Goal: Information Seeking & Learning: Learn about a topic

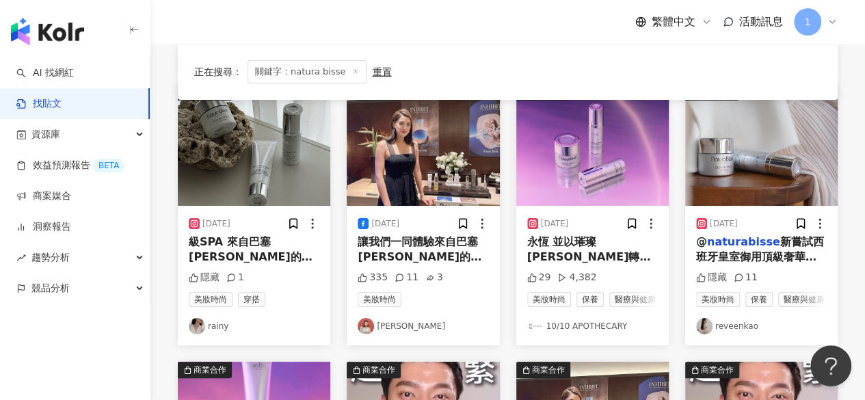
drag, startPoint x: 264, startPoint y: 243, endPoint x: 227, endPoint y: 256, distance: 40.0
click at [227, 256] on span "級SPA 來自巴塞[PERSON_NAME]的頂級奢華護膚品牌" at bounding box center [251, 257] width 124 height 44
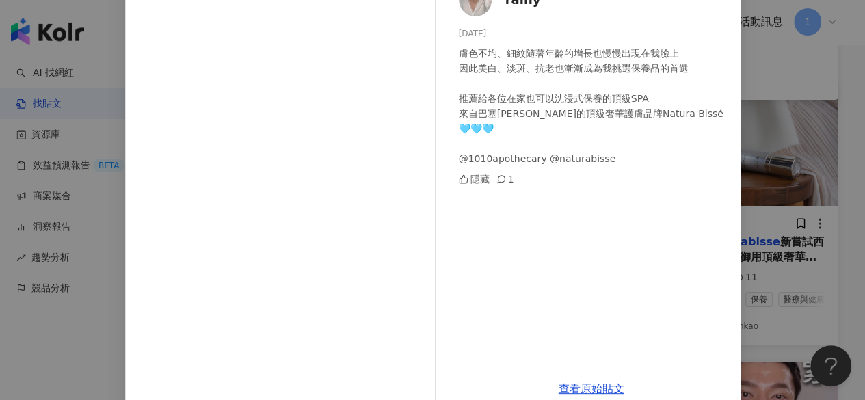
scroll to position [120, 0]
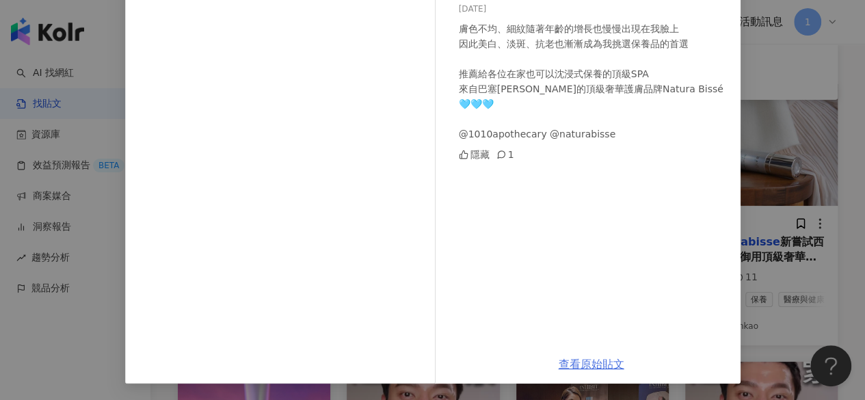
click at [594, 363] on link "查看原始貼文" at bounding box center [591, 363] width 66 height 13
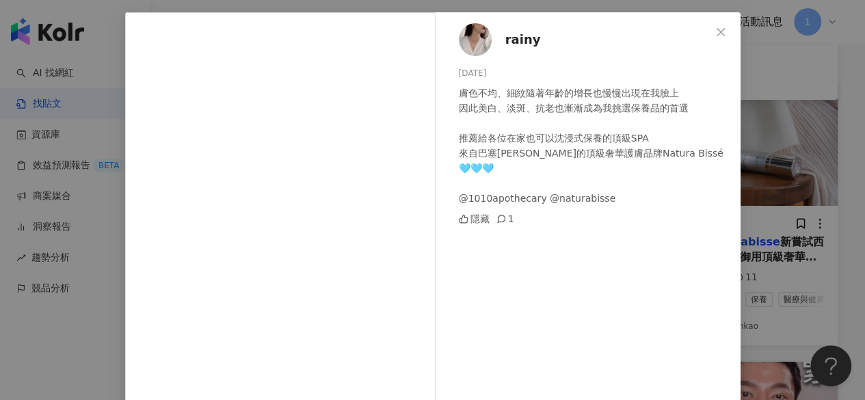
scroll to position [0, 0]
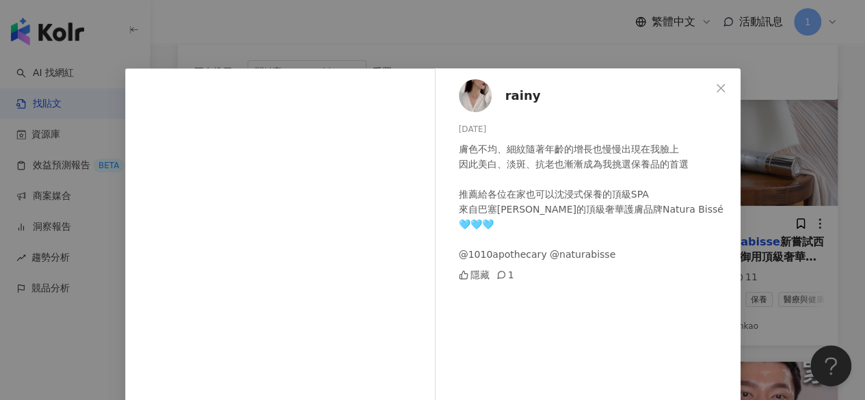
click at [768, 102] on div "rainy [DATE] 膚色不均、細紋隨著年齡的增長也慢慢出現在我臉上 因此美白、淡斑、抗老也漸漸成為我挑選保養品的首選 推薦給各位在家也可以沈浸式保養的頂…" at bounding box center [432, 200] width 865 height 400
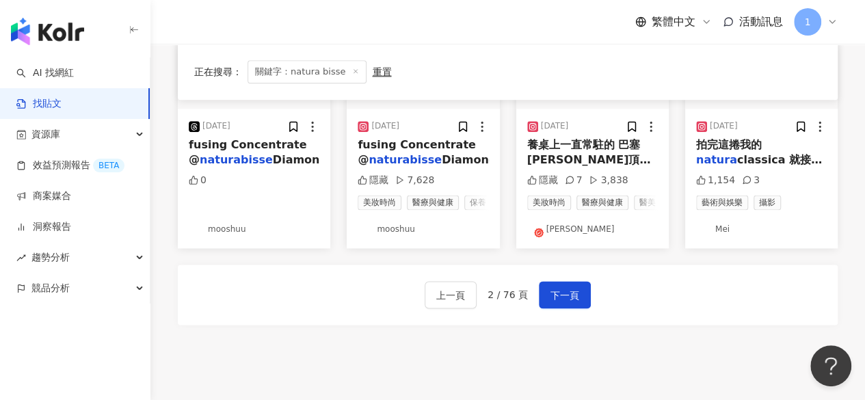
scroll to position [940, 0]
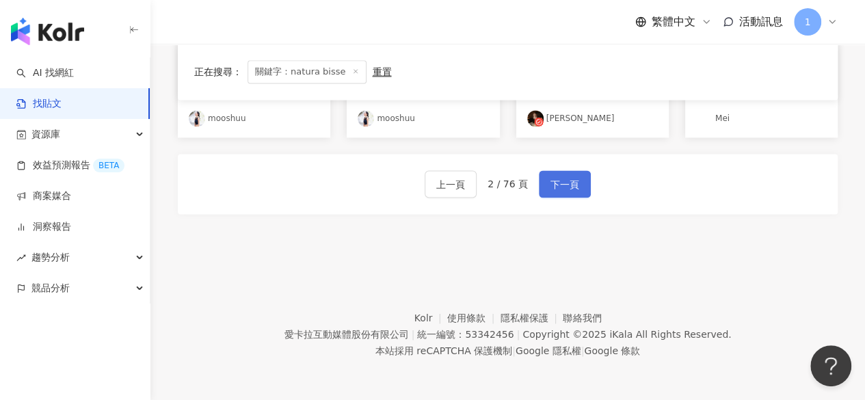
click at [563, 189] on span "下一頁" at bounding box center [564, 184] width 29 height 16
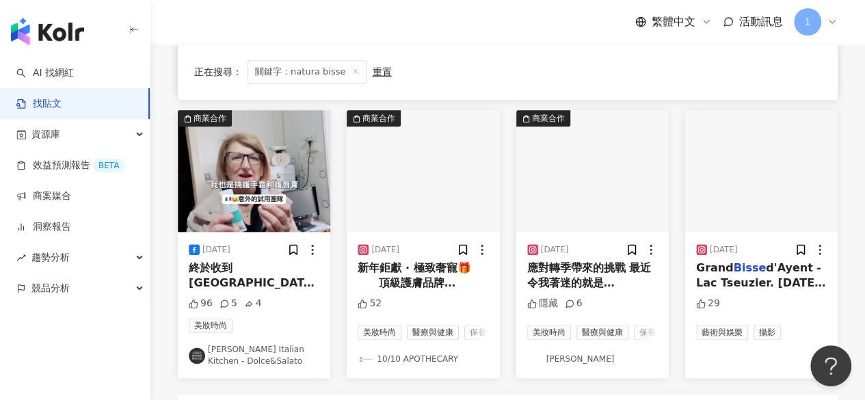
scroll to position [683, 0]
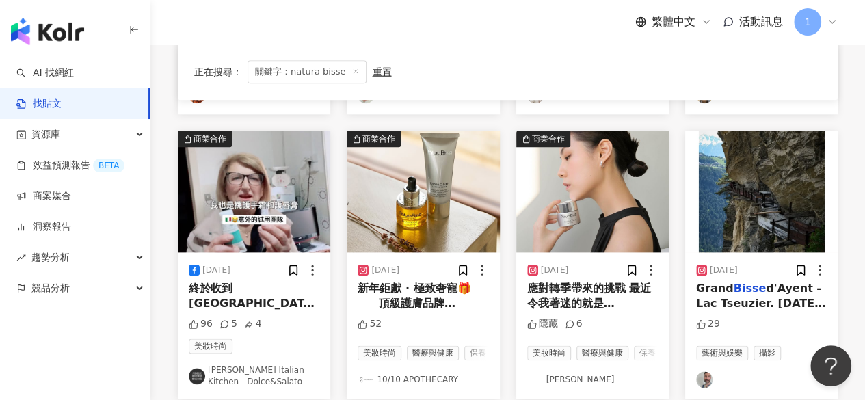
click at [582, 303] on span "應對轉季帶來的挑戰 最近令我著迷的就是" at bounding box center [589, 296] width 124 height 28
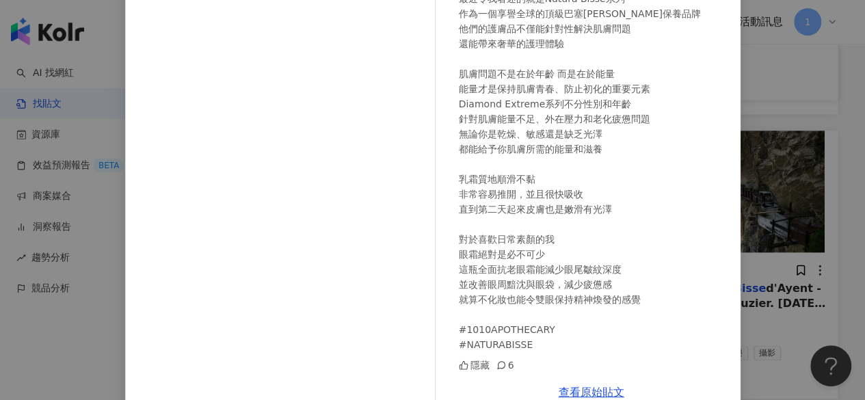
scroll to position [197, 0]
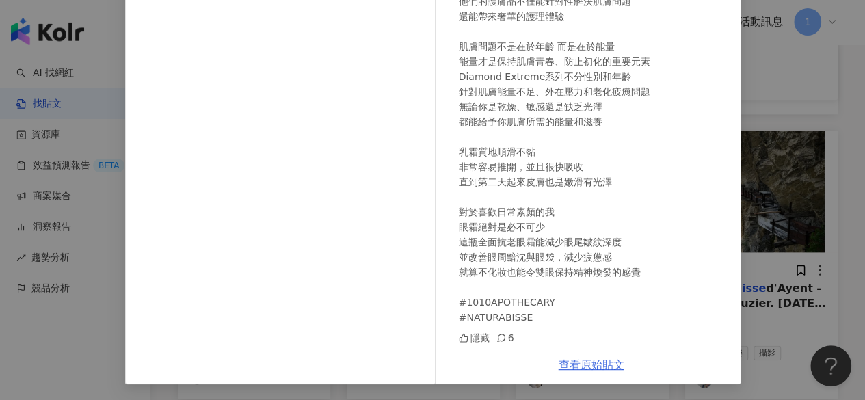
click at [574, 363] on link "查看原始貼文" at bounding box center [591, 364] width 66 height 13
click at [764, 180] on div "[PERSON_NAME] [DATE] . 隨著秋冬的到來 我們的肌膚需要額外的呵護和滋潤來應對轉季帶來的挑戰 最近令我著迷的就是Natura Bissé系…" at bounding box center [432, 200] width 865 height 400
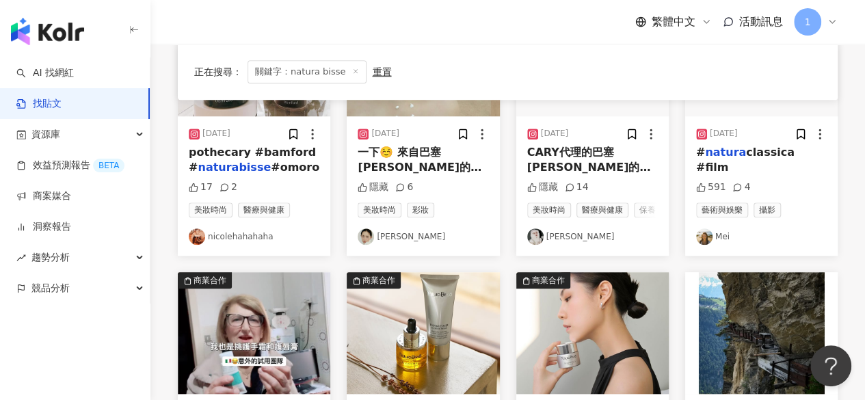
scroll to position [409, 0]
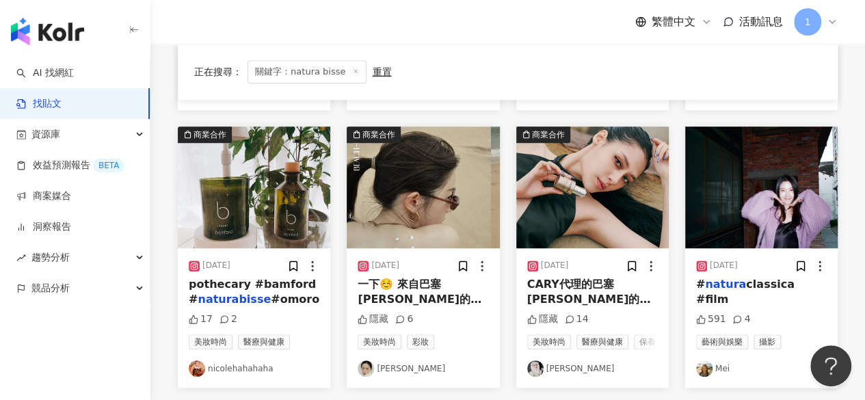
click at [409, 213] on img "button" at bounding box center [423, 187] width 152 height 122
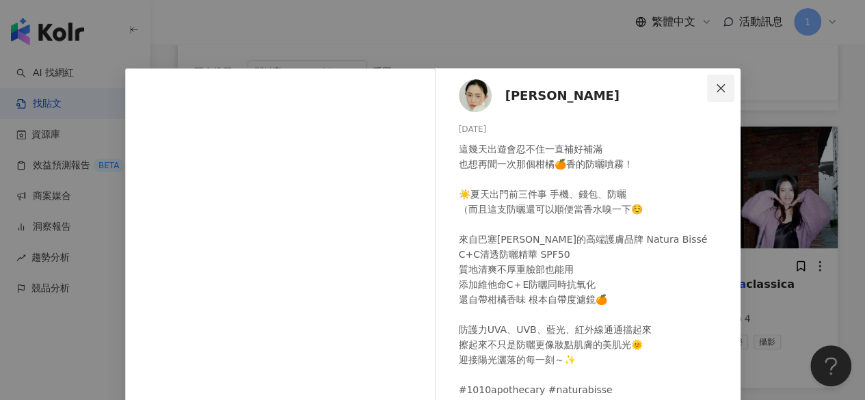
click at [715, 90] on icon "close" at bounding box center [720, 88] width 11 height 11
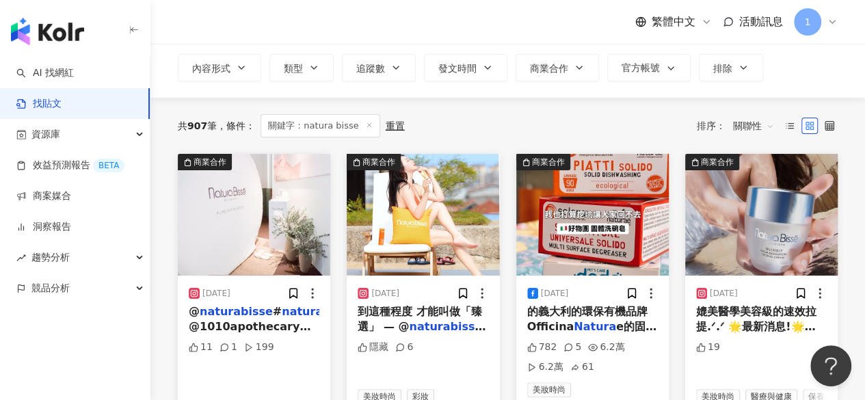
scroll to position [68, 0]
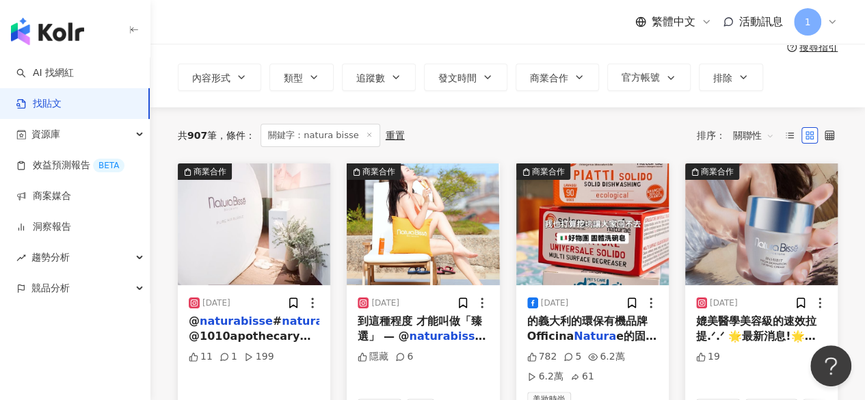
click at [277, 236] on img "button" at bounding box center [254, 224] width 152 height 122
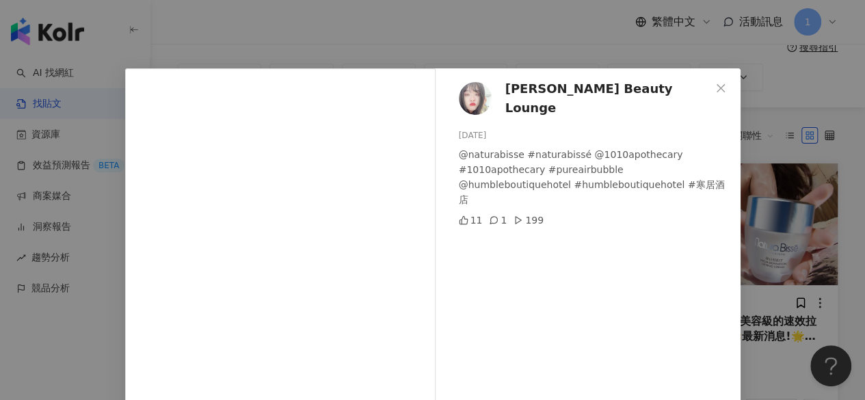
scroll to position [205, 0]
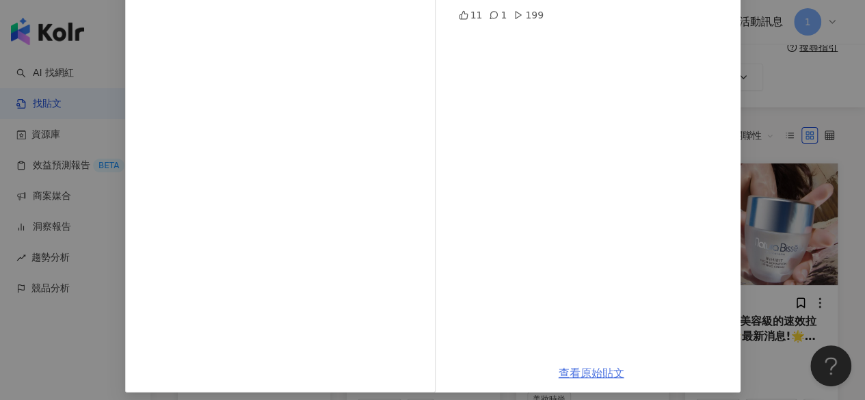
click at [570, 367] on link "查看原始貼文" at bounding box center [591, 372] width 66 height 13
click at [775, 111] on div "[PERSON_NAME] Beauty Lounge [DATE] @naturabisse #naturabissé @1010apothecary #1…" at bounding box center [432, 200] width 865 height 400
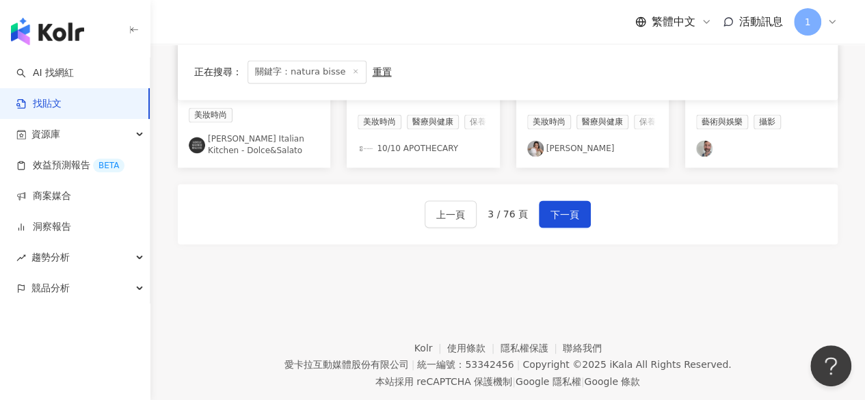
scroll to position [956, 0]
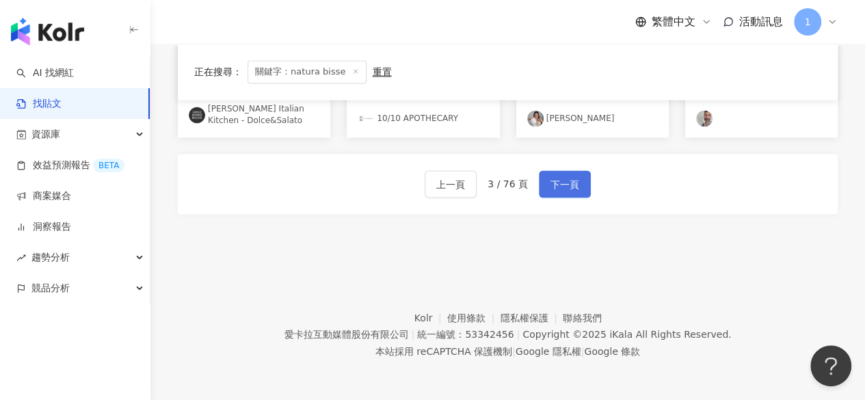
click at [558, 189] on span "下一頁" at bounding box center [564, 184] width 29 height 16
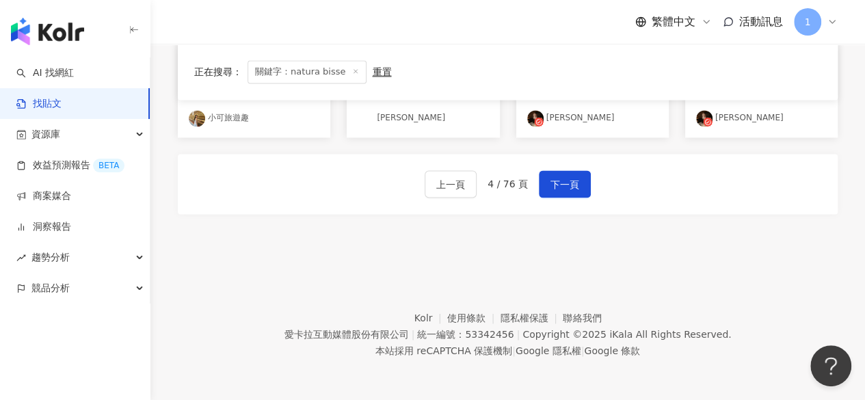
scroll to position [929, 0]
click at [569, 180] on span "下一頁" at bounding box center [564, 184] width 29 height 16
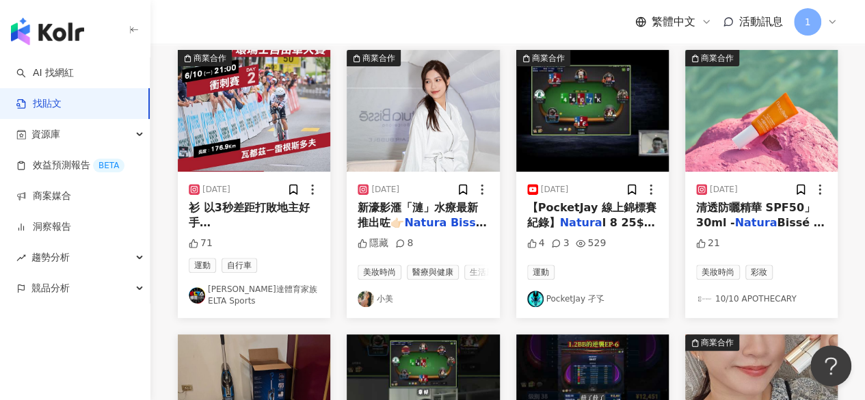
scroll to position [109, 0]
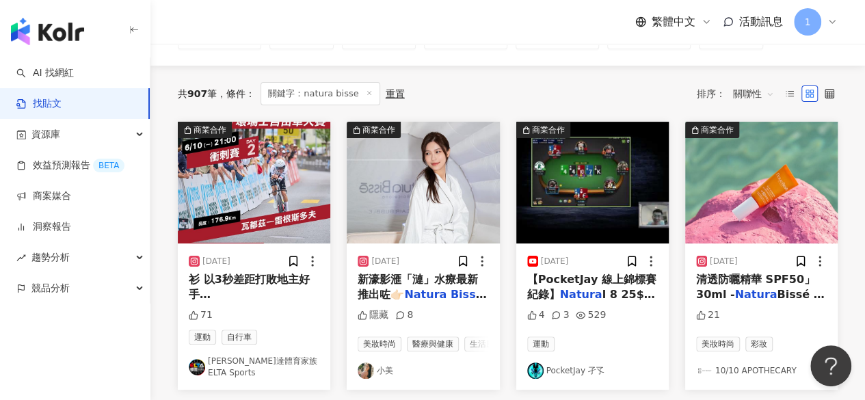
click at [437, 288] on mark "Natura" at bounding box center [425, 294] width 42 height 13
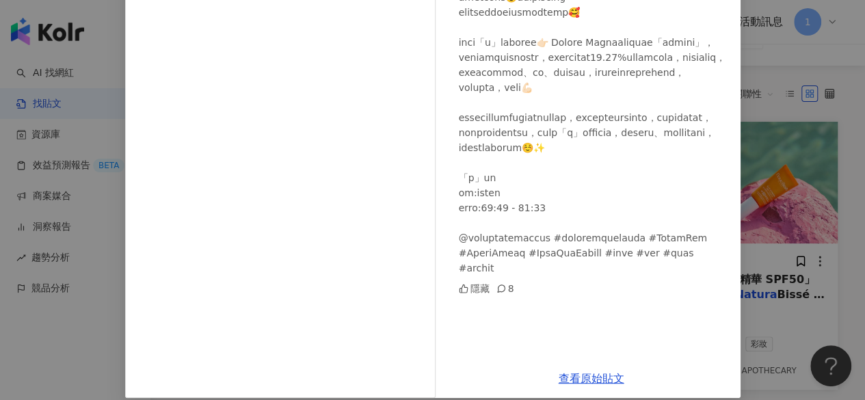
scroll to position [195, 0]
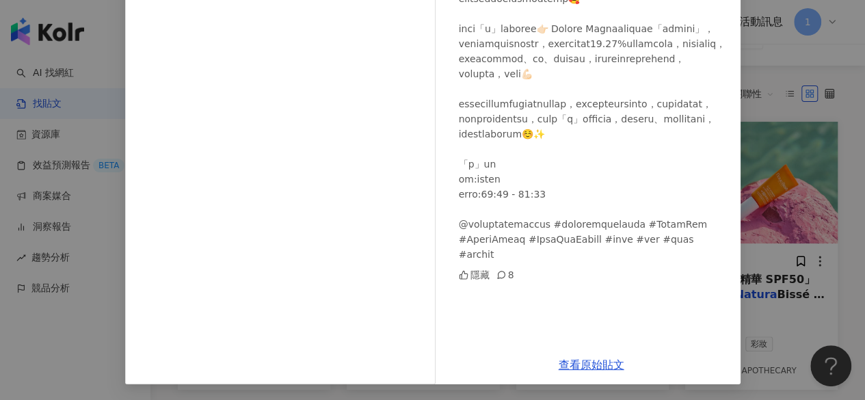
click at [774, 167] on div "小美 [DATE] 隱藏 8 查看原始貼文" at bounding box center [432, 200] width 865 height 400
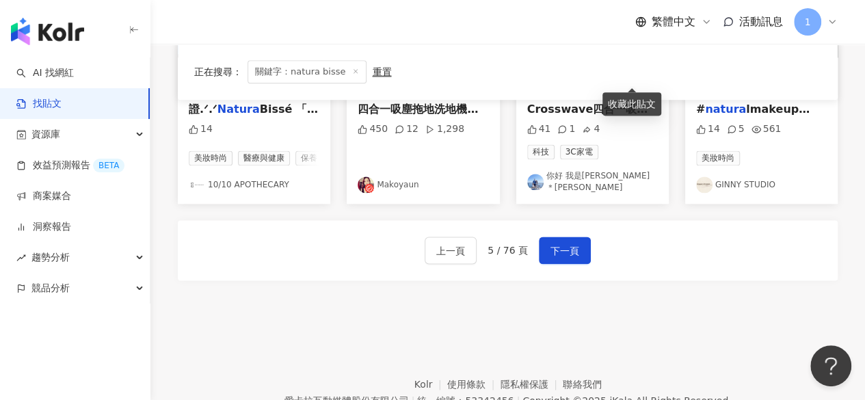
scroll to position [888, 0]
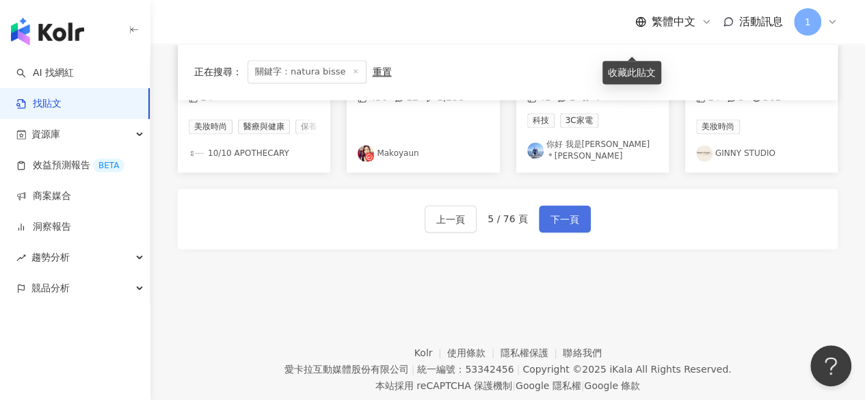
click at [550, 228] on span "下一頁" at bounding box center [564, 219] width 29 height 16
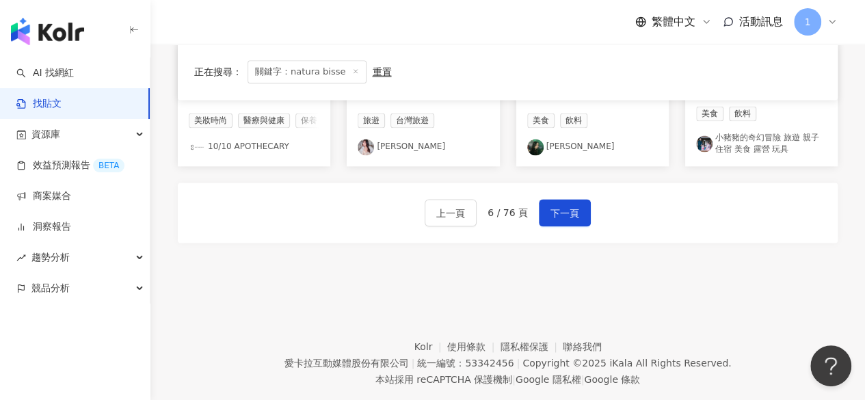
drag, startPoint x: 638, startPoint y: 311, endPoint x: 610, endPoint y: 290, distance: 35.1
click at [638, 310] on footer "Kolr 使用條款 隱私權保護 聯絡我們 愛[PERSON_NAME]互動媒體股份有限公司 | 統一編號：53342456 | Copyright © 202…" at bounding box center [507, 353] width 714 height 152
click at [694, 300] on footer "Kolr 使用條款 隱私權保護 聯絡我們 愛[PERSON_NAME]互動媒體股份有限公司 | 統一編號：53342456 | Copyright © 202…" at bounding box center [507, 353] width 714 height 152
